Goal: Task Accomplishment & Management: Use online tool/utility

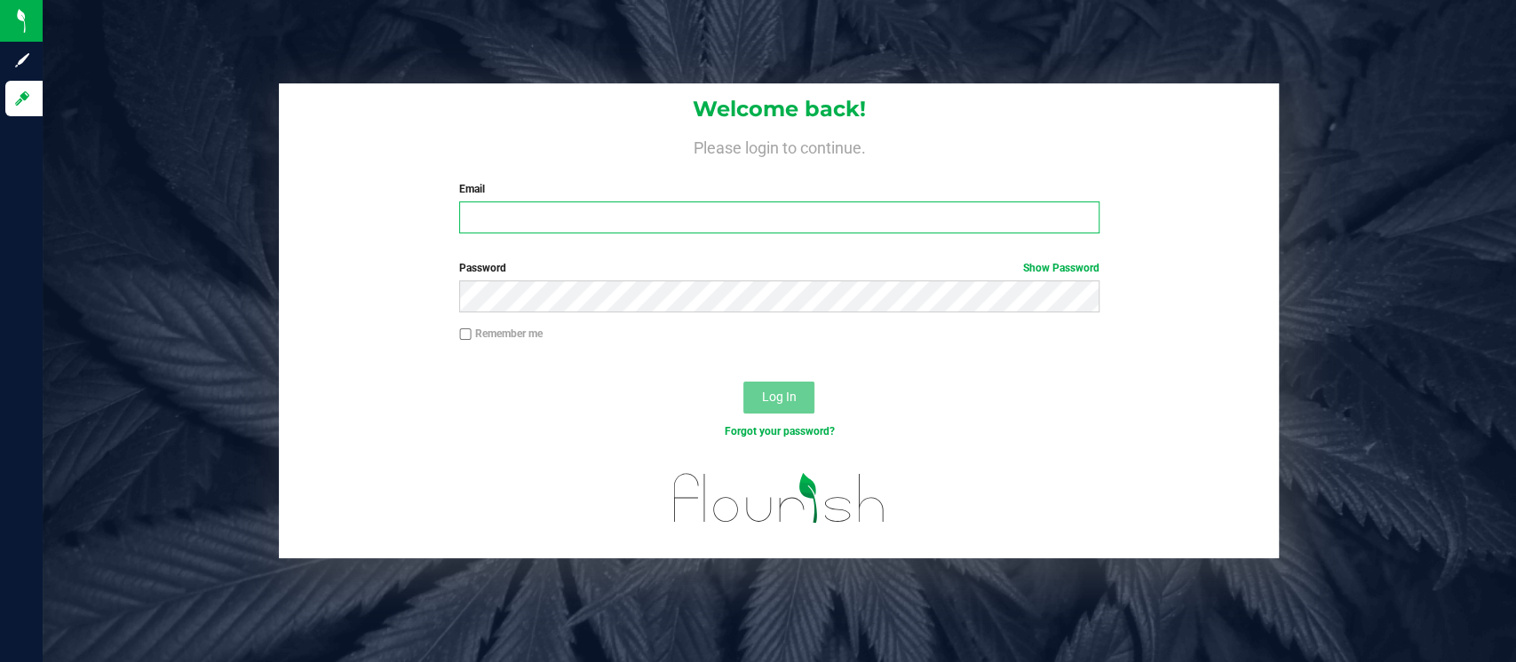
click at [781, 222] on input "Email" at bounding box center [779, 218] width 640 height 32
type input "[EMAIL_ADDRESS][DOMAIN_NAME]"
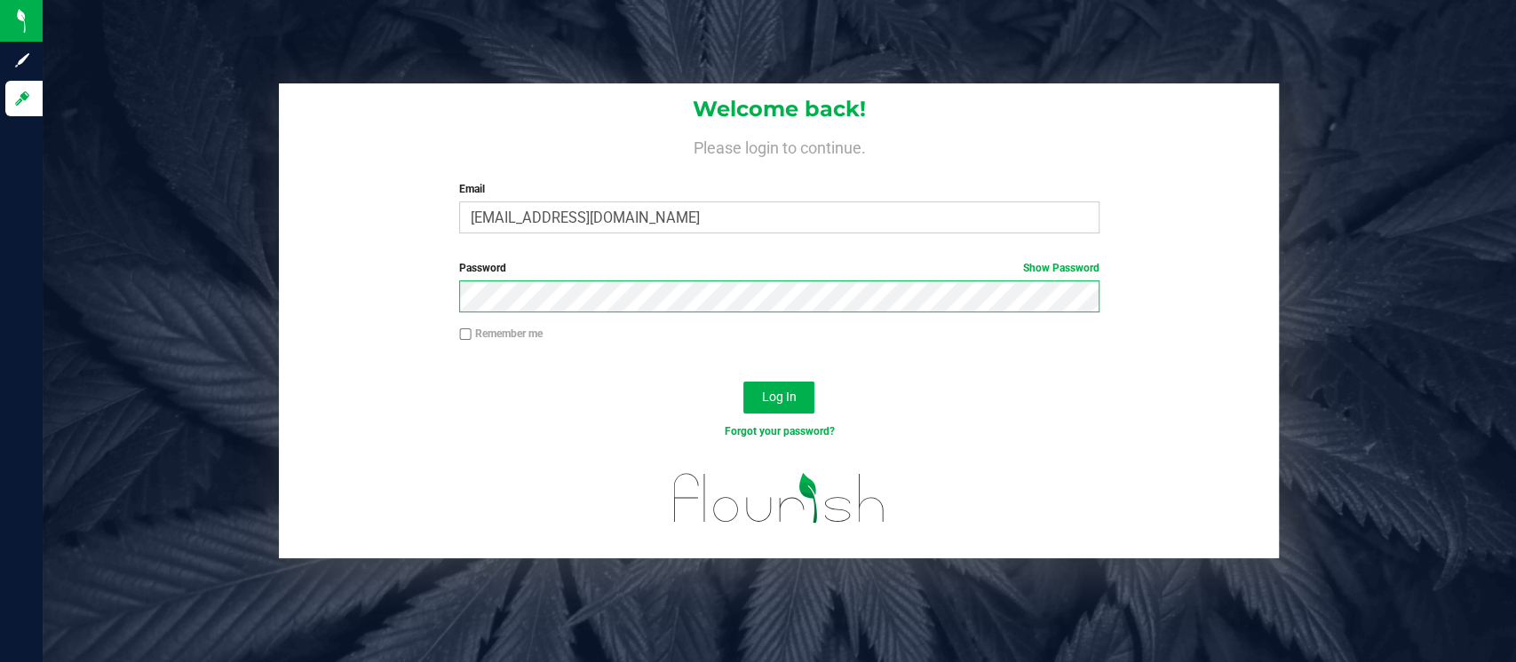
click at [743, 382] on button "Log In" at bounding box center [778, 398] width 71 height 32
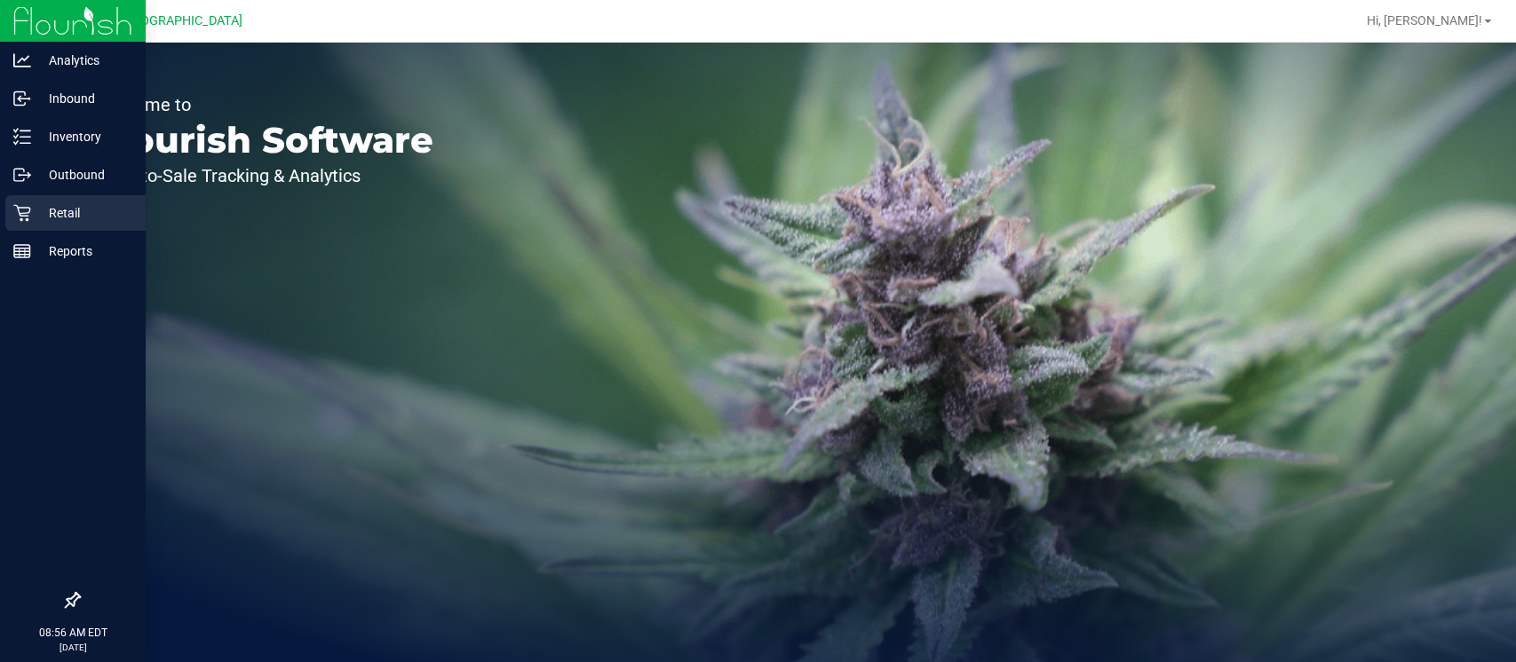
click at [20, 222] on div "Retail" at bounding box center [75, 213] width 140 height 36
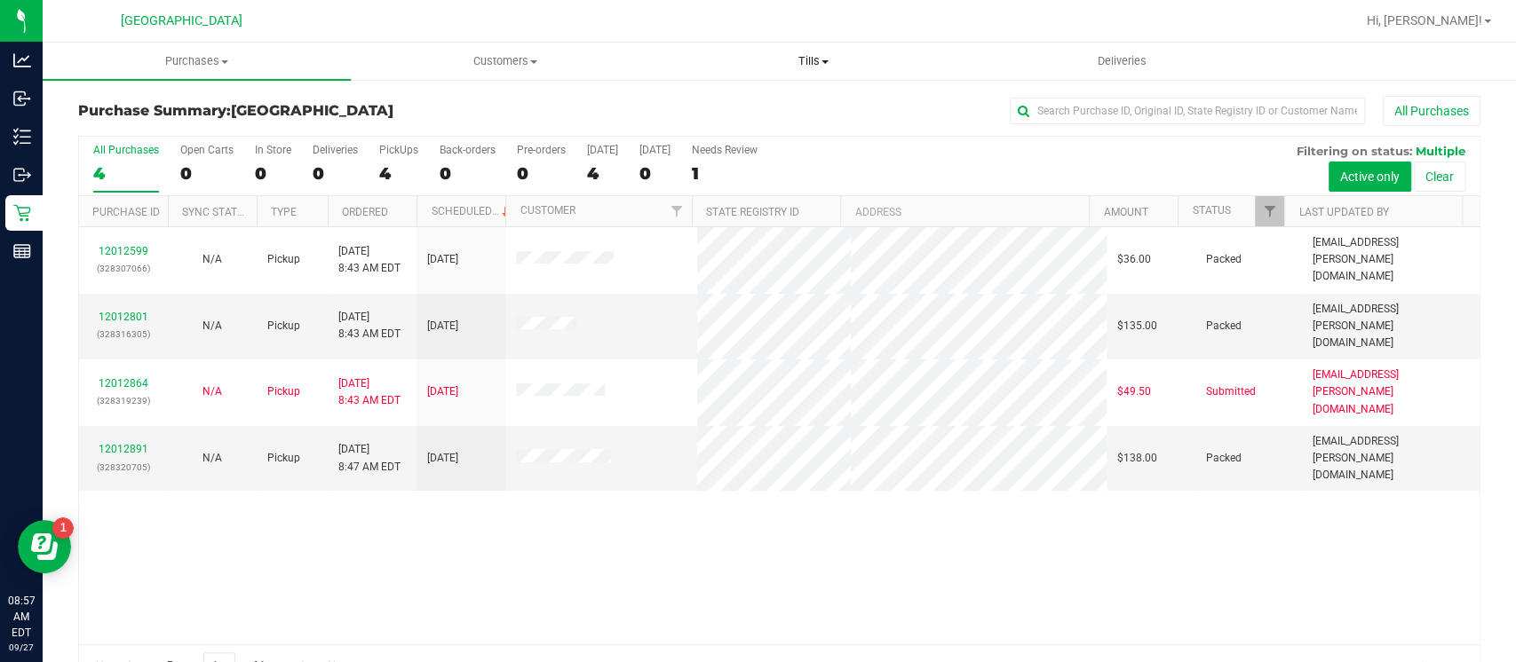
click at [803, 54] on span "Tills" at bounding box center [813, 61] width 306 height 16
click at [725, 104] on span "Manage tills" at bounding box center [719, 106] width 120 height 15
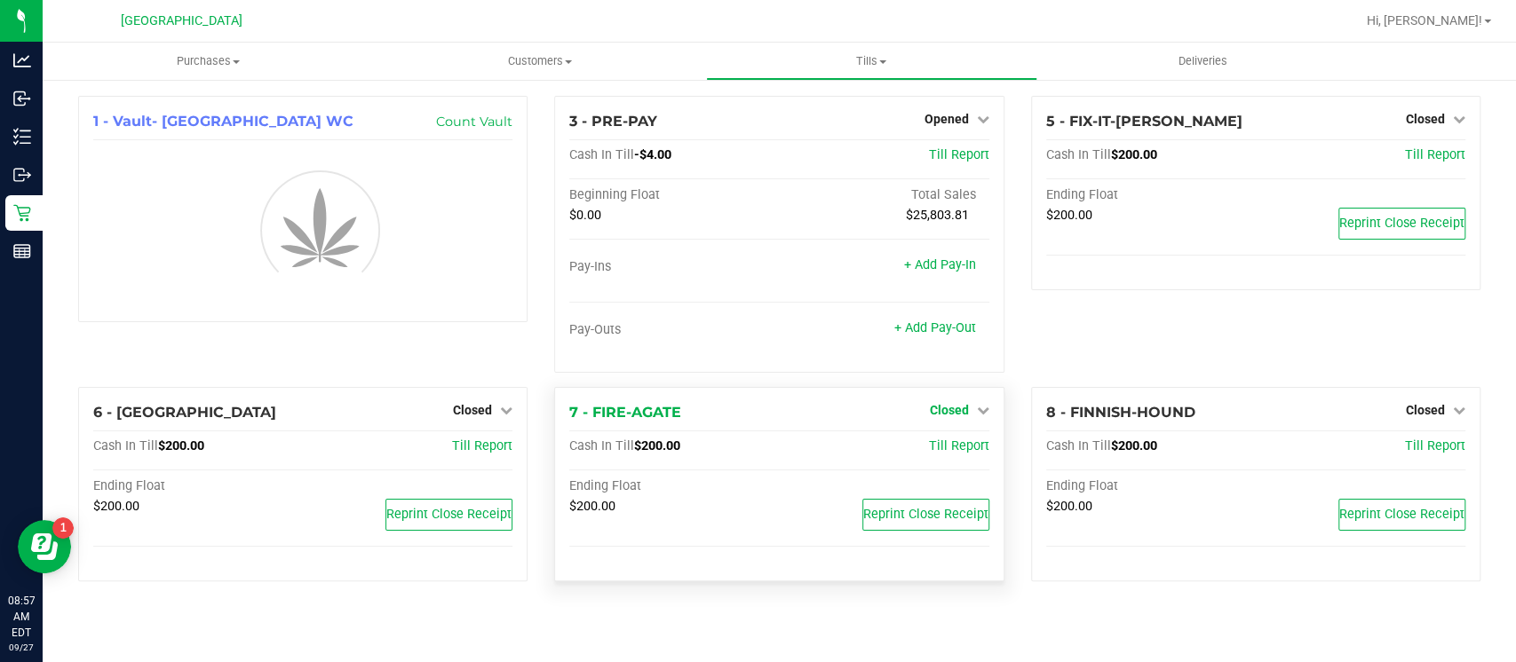
click at [958, 406] on div "7 - FIRE-AGATE Closed Open Till Cash In Till $200.00 Till Report Ending Float $…" at bounding box center [778, 484] width 449 height 194
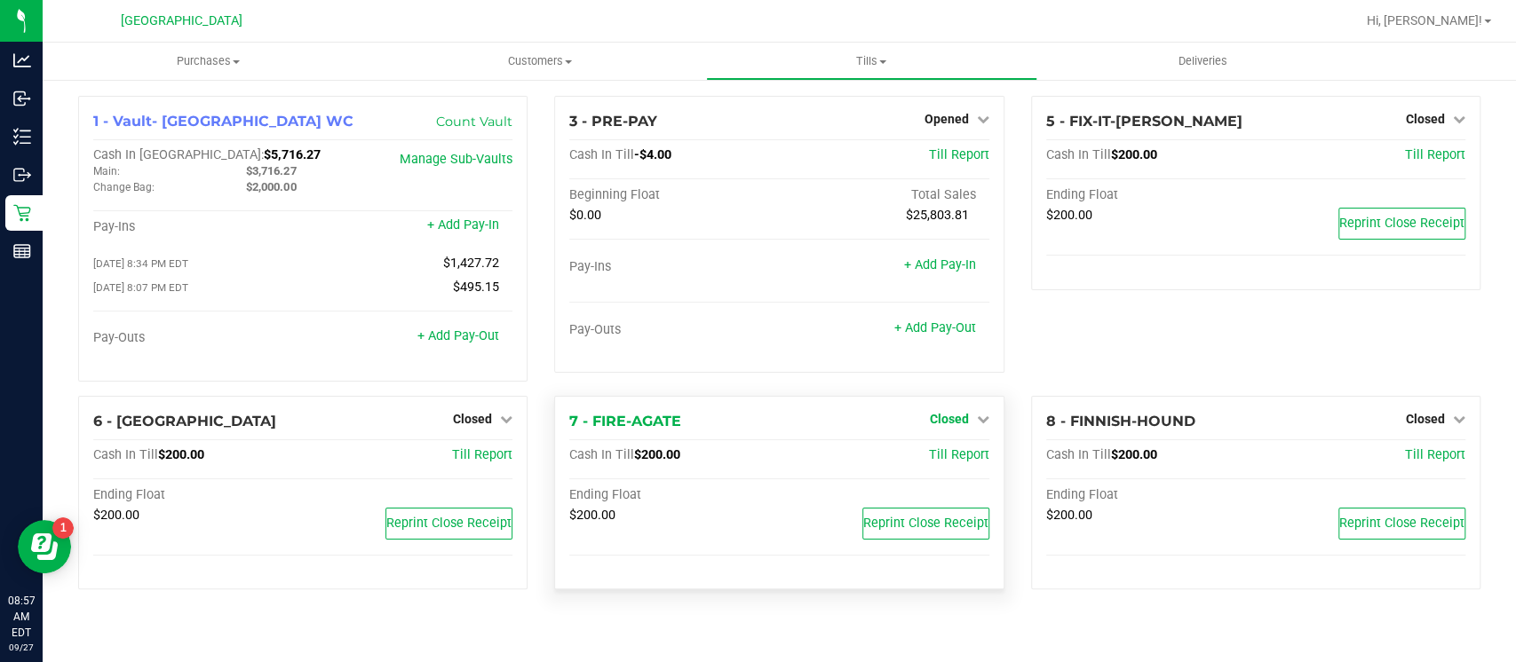
click at [951, 416] on span "Closed" at bounding box center [949, 419] width 39 height 14
click at [943, 450] on link "Open Till" at bounding box center [948, 455] width 47 height 14
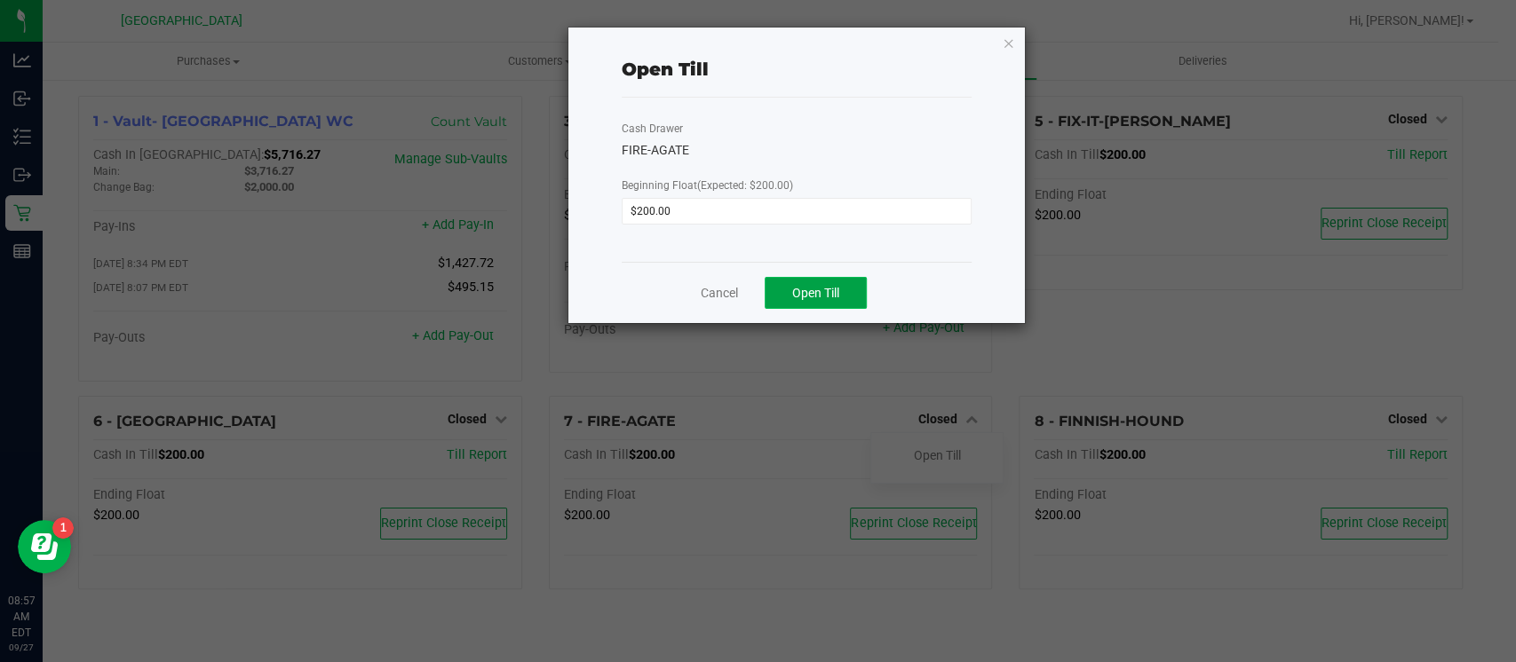
click at [851, 298] on button "Open Till" at bounding box center [816, 293] width 102 height 32
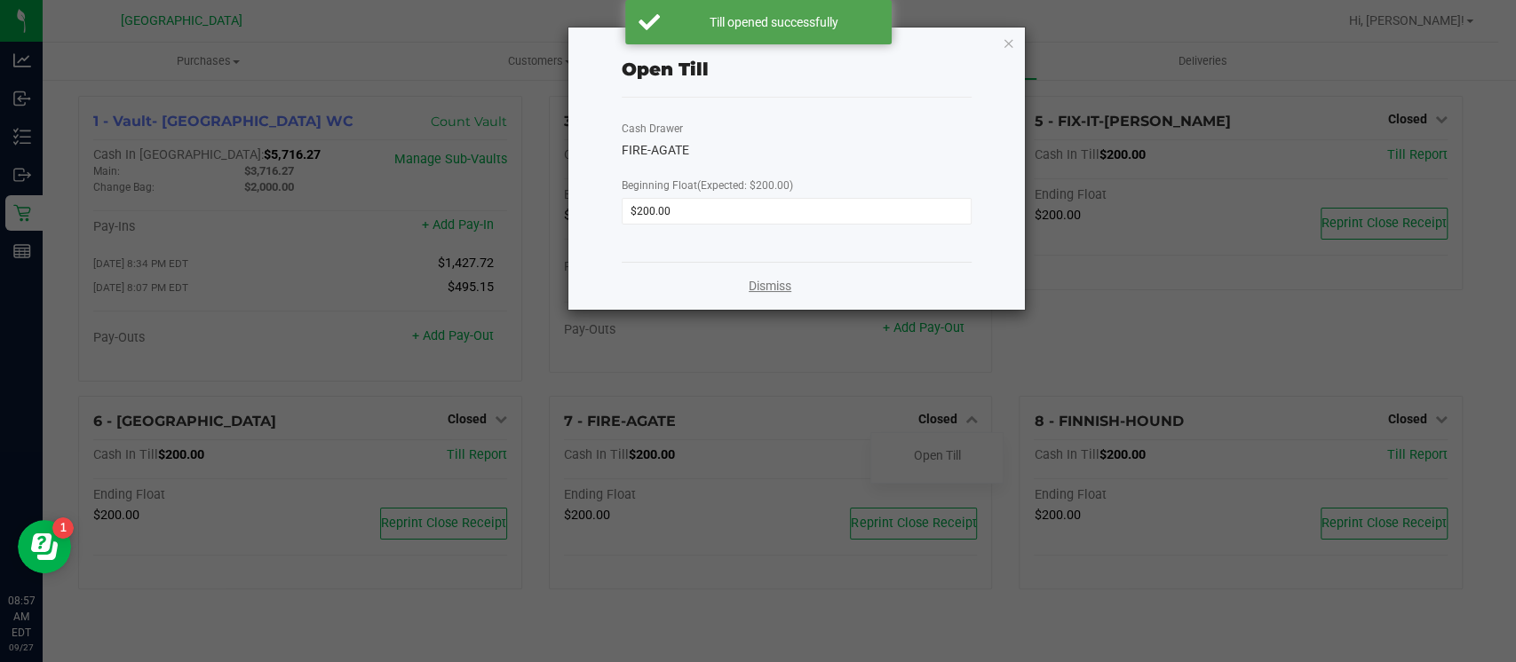
click at [765, 285] on link "Dismiss" at bounding box center [770, 286] width 43 height 19
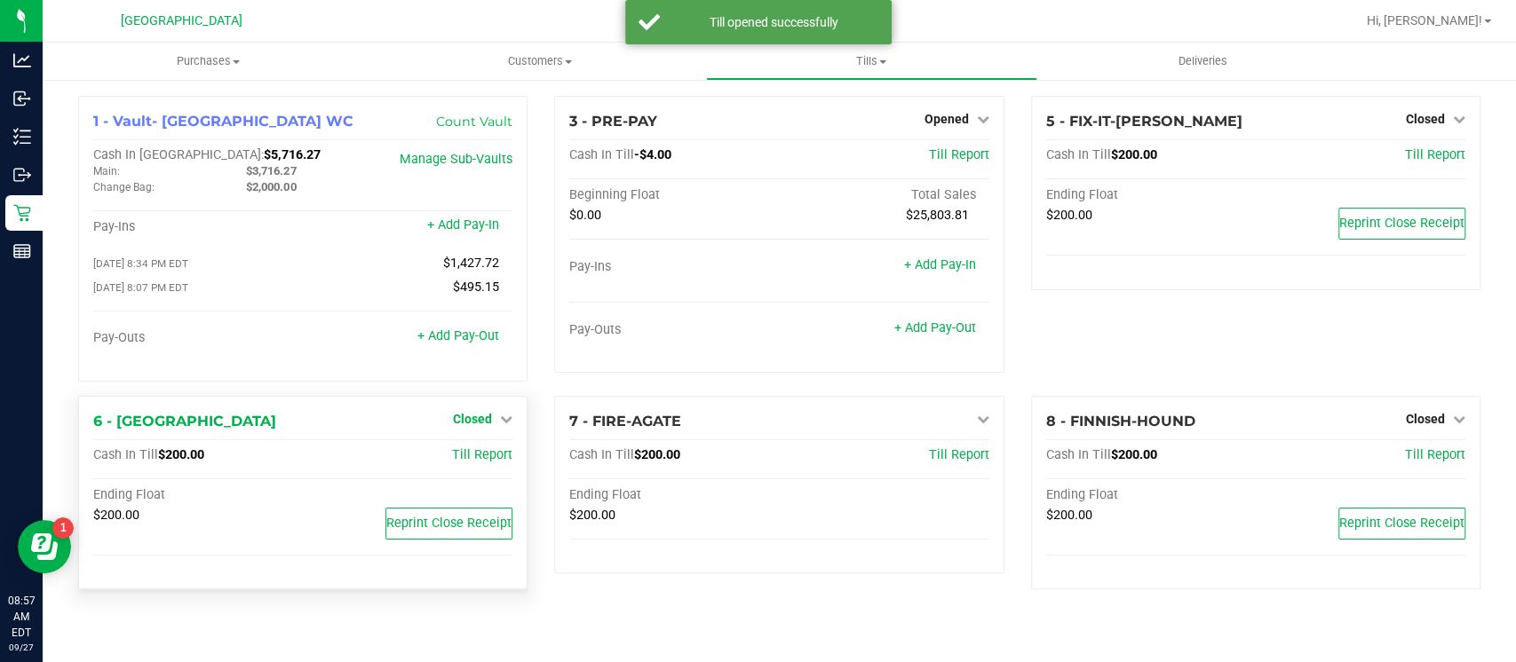
click at [491, 412] on link "Closed" at bounding box center [482, 419] width 59 height 14
click at [496, 461] on div "Open Till" at bounding box center [472, 456] width 131 height 22
click at [489, 450] on link "Open Till" at bounding box center [471, 455] width 47 height 14
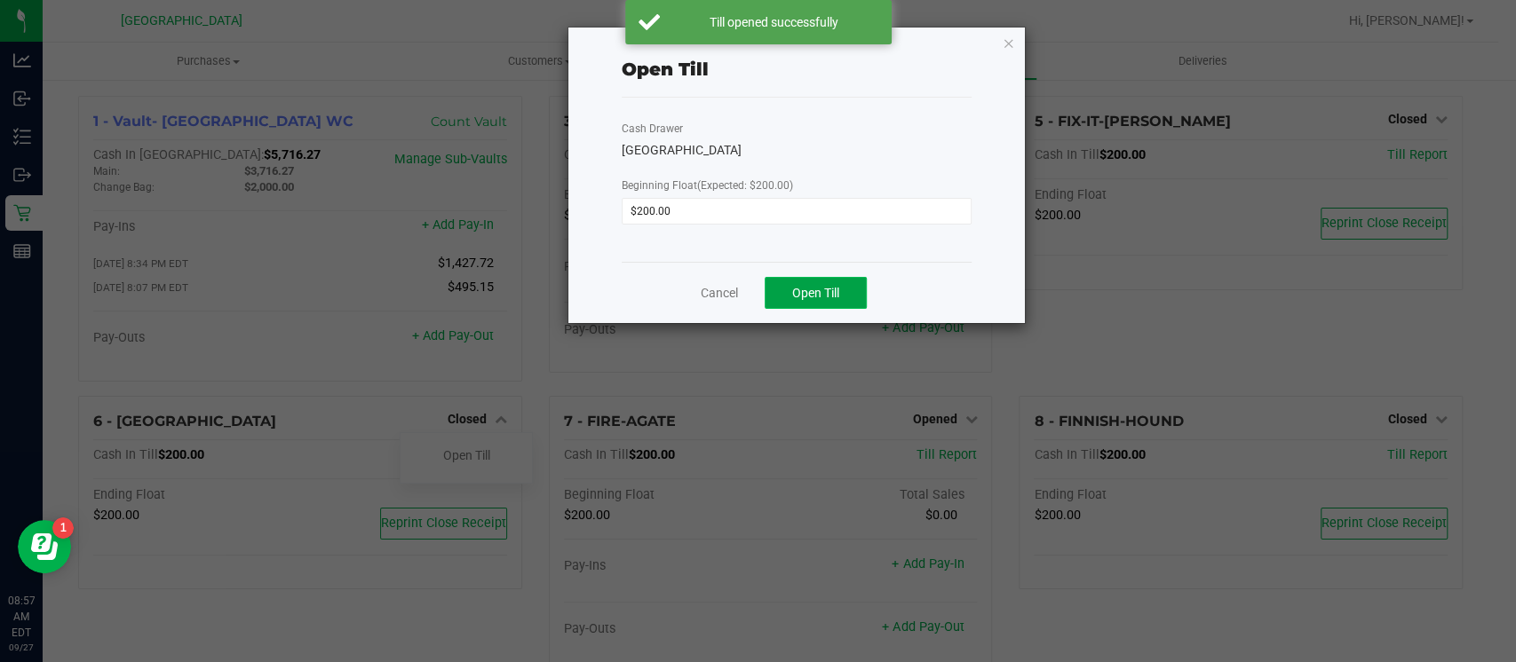
click at [789, 300] on button "Open Till" at bounding box center [816, 293] width 102 height 32
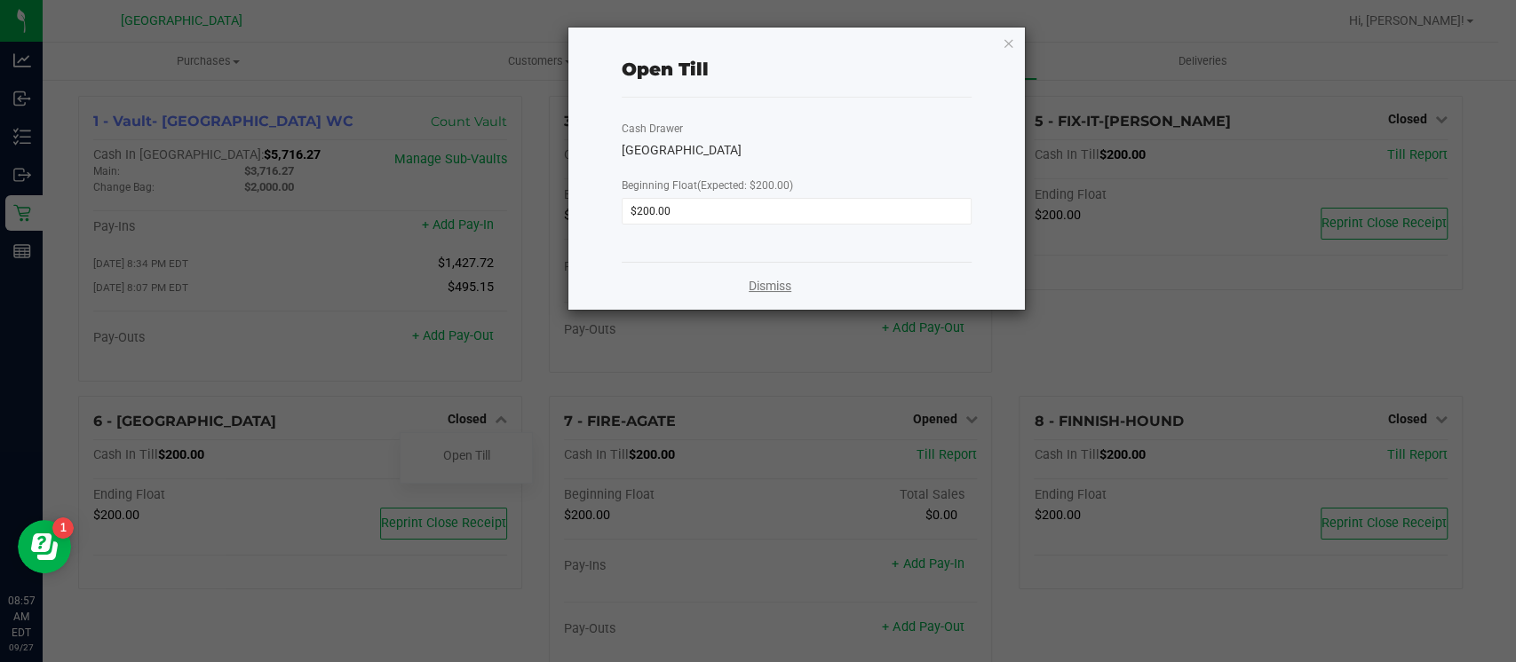
click at [771, 279] on link "Dismiss" at bounding box center [770, 286] width 43 height 19
